Goal: Ask a question

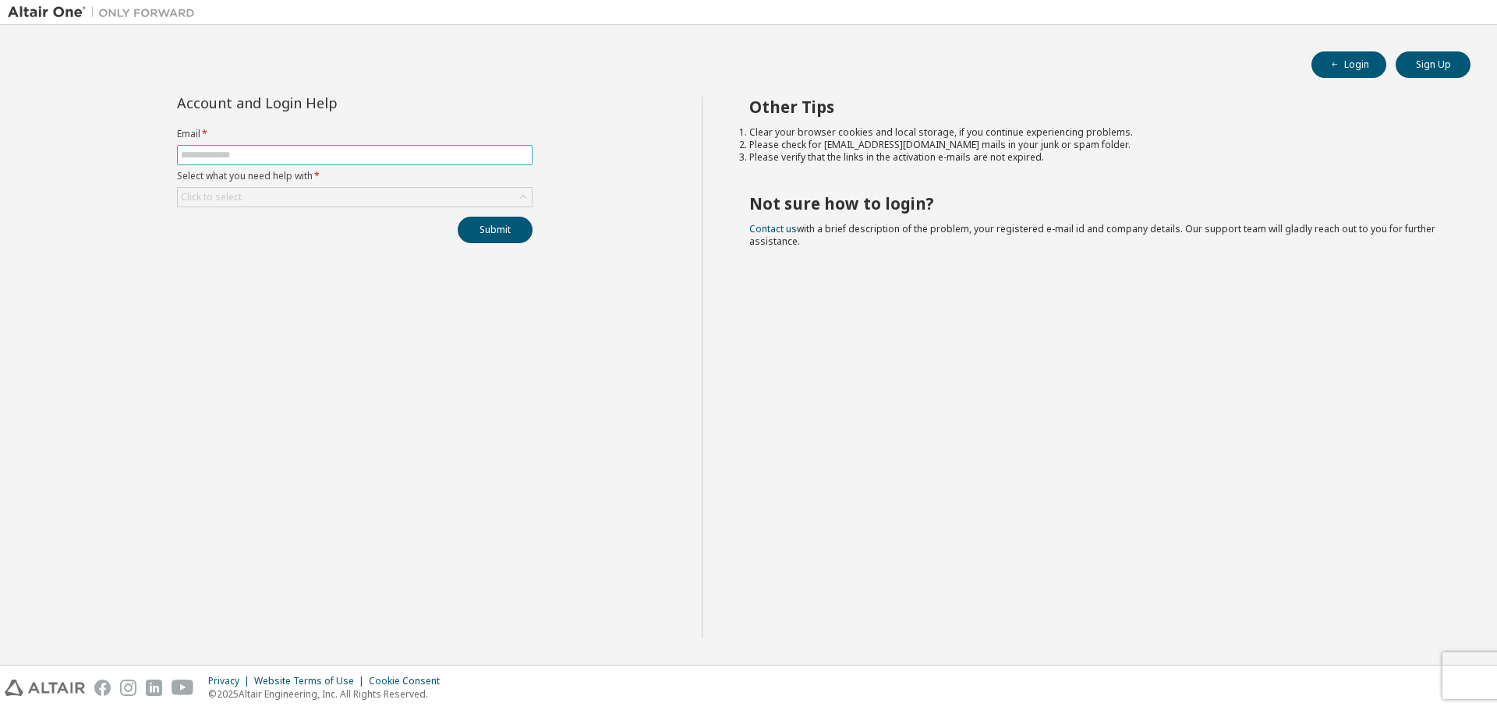
click at [312, 155] on input "text" at bounding box center [355, 155] width 348 height 12
type input "**********"
click at [278, 200] on div "Click to select" at bounding box center [355, 197] width 354 height 19
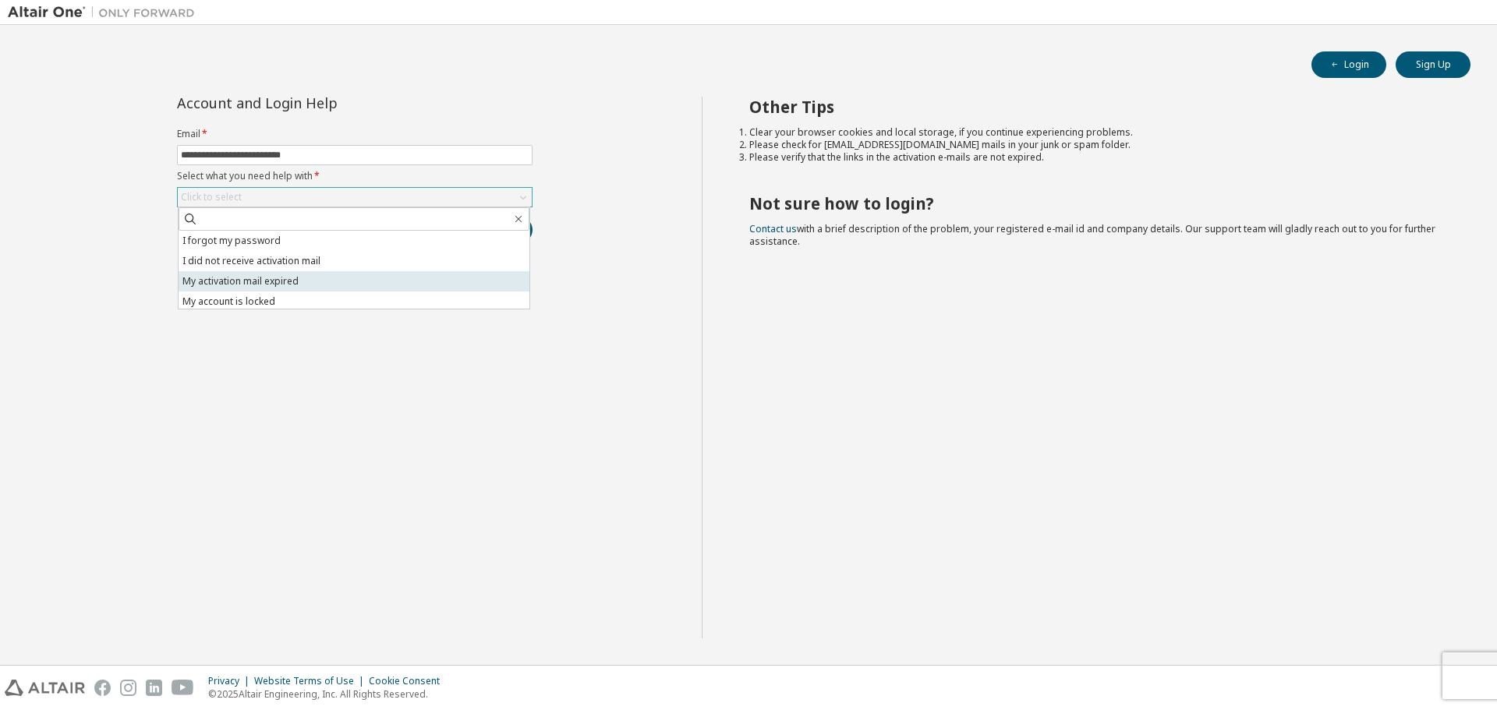
click at [295, 282] on li "My activation mail expired" at bounding box center [354, 281] width 351 height 20
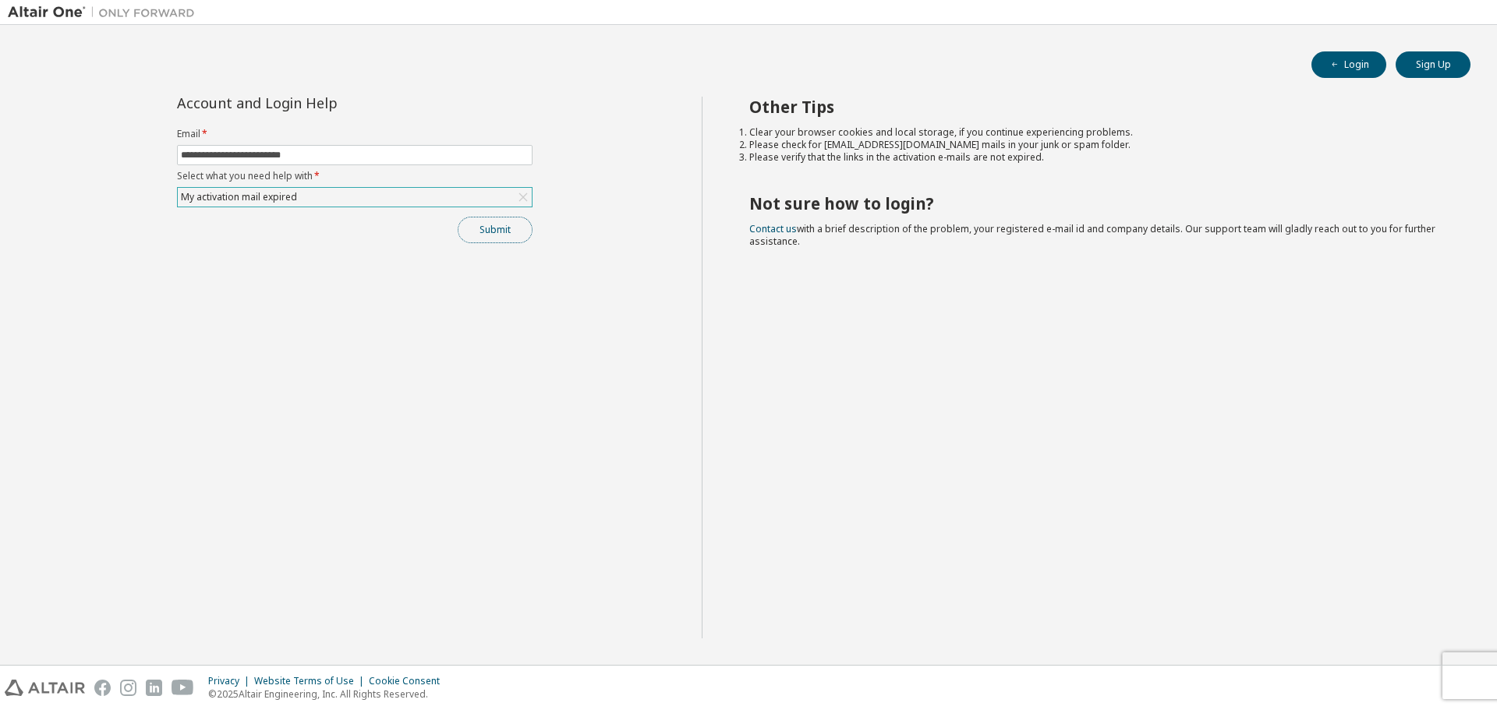
click at [499, 225] on button "Submit" at bounding box center [495, 230] width 75 height 27
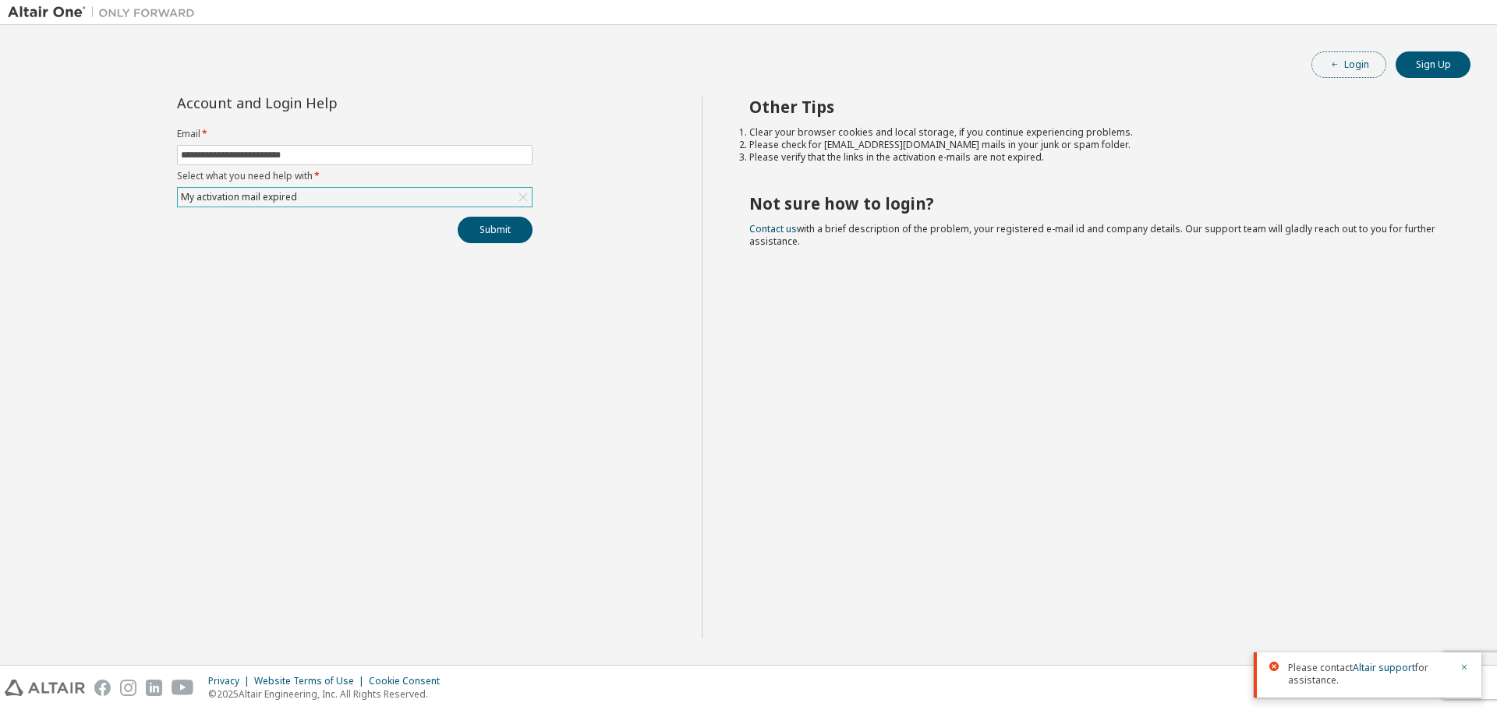
click at [1351, 61] on button "Login" at bounding box center [1349, 64] width 75 height 27
